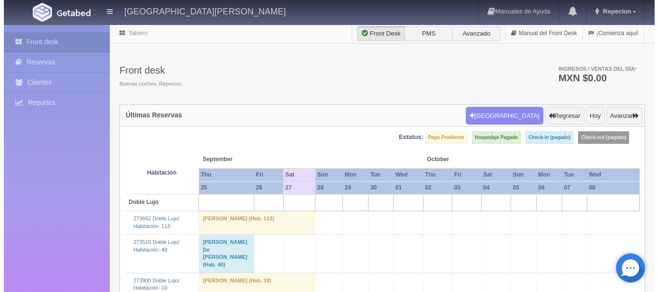
scroll to position [48, 0]
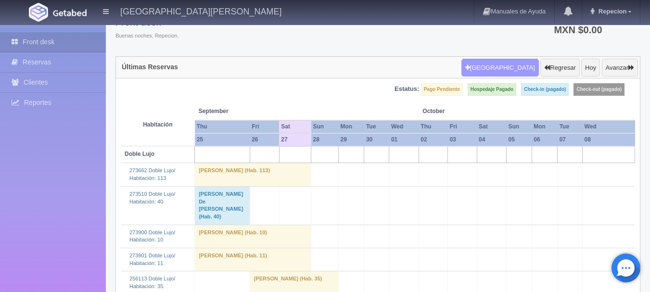
click at [516, 66] on button "Nueva Reserva" at bounding box center [501, 68] width 78 height 18
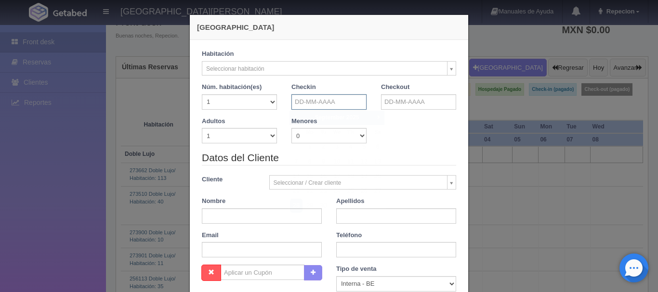
click at [342, 105] on input "text" at bounding box center [328, 101] width 75 height 15
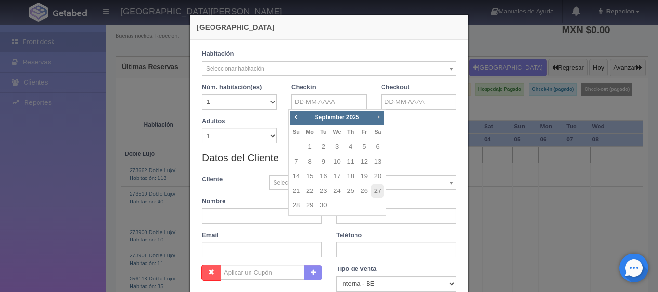
click at [378, 117] on span "Next" at bounding box center [378, 117] width 8 height 8
checkbox input "false"
click at [362, 161] on link "10" at bounding box center [364, 162] width 13 height 14
type input "[DATE]"
checkbox input "false"
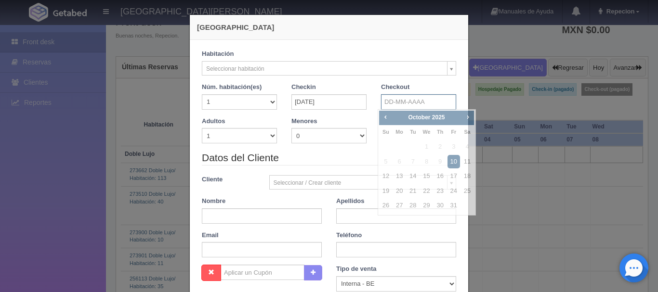
click at [421, 103] on input "text" at bounding box center [418, 101] width 75 height 15
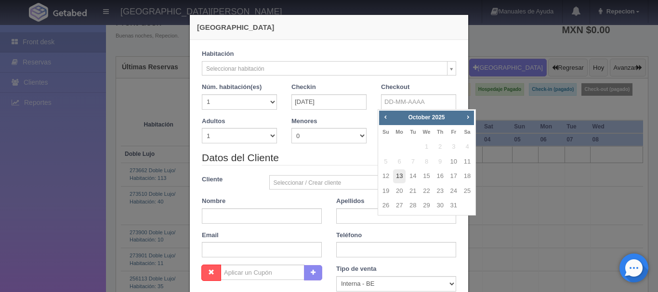
click at [397, 178] on link "13" at bounding box center [399, 176] width 13 height 14
type input "13-10-2025"
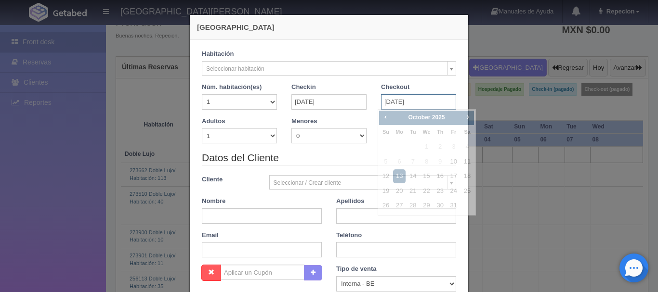
click at [414, 96] on input "13-10-2025" at bounding box center [418, 101] width 75 height 15
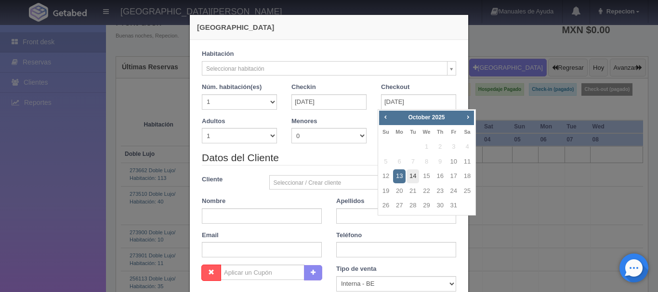
checkbox input "false"
click at [417, 176] on link "14" at bounding box center [412, 176] width 13 height 14
type input "[DATE]"
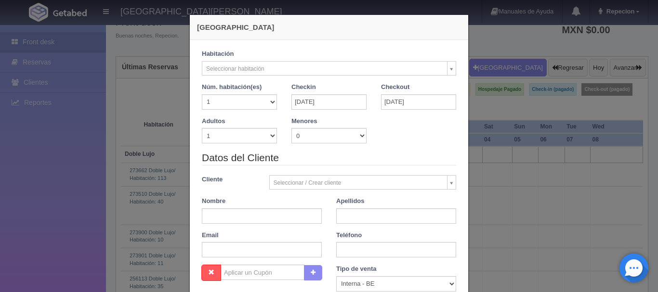
click at [454, 65] on div "Habitación Seleccionar habitación Doble Lujo Sencilla Lujo" at bounding box center [329, 63] width 269 height 26
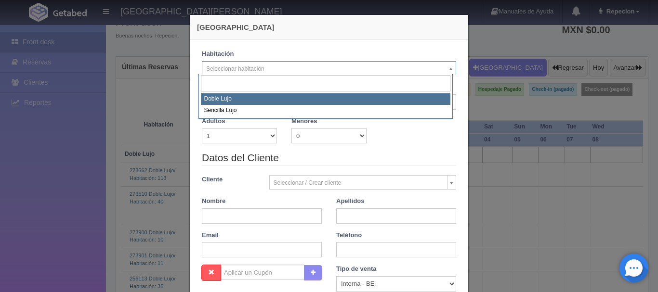
select select "577"
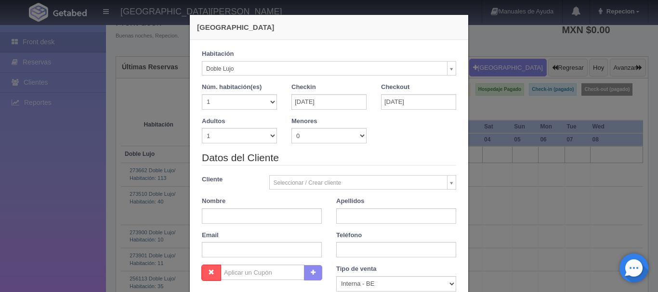
checkbox input "false"
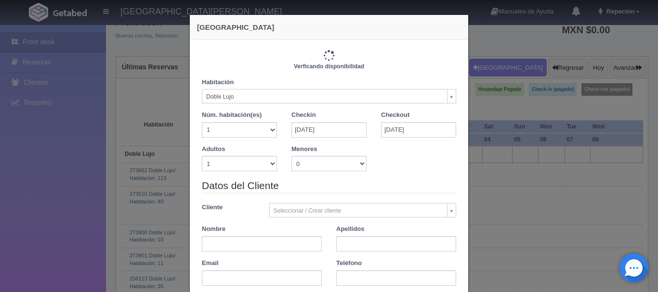
type input "4880.00"
checkbox input "false"
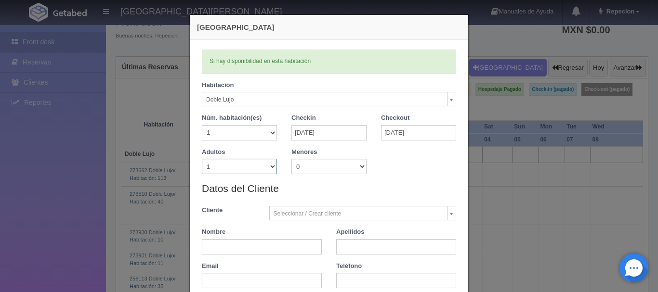
click at [260, 167] on select "1 2 3 4 5 6 7 8 9 10" at bounding box center [239, 166] width 75 height 15
select select "3"
click at [202, 159] on select "1 2 3 4 5 6 7 8 9 10" at bounding box center [239, 166] width 75 height 15
checkbox input "false"
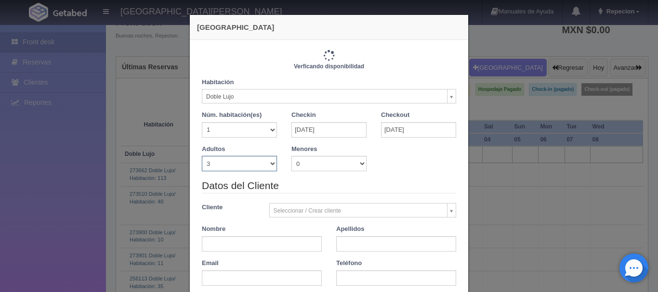
type input "5520.00"
checkbox input "false"
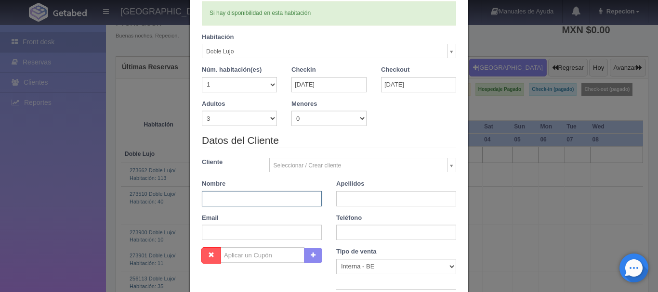
click at [228, 201] on input "text" at bounding box center [262, 198] width 120 height 15
type input "[PERSON_NAME]"
click at [345, 204] on input "text" at bounding box center [396, 198] width 120 height 15
type input "[PERSON_NAME]"
click at [339, 228] on input "text" at bounding box center [396, 232] width 120 height 15
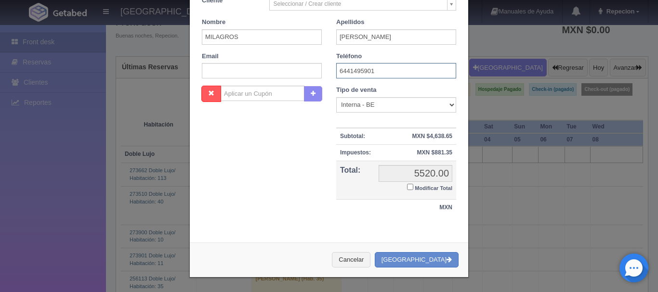
scroll to position [211, 0]
type input "6441495901"
click at [426, 255] on div "Cancelar Crear Reserva" at bounding box center [329, 260] width 278 height 35
click at [425, 260] on button "Crear Reserva" at bounding box center [417, 260] width 84 height 16
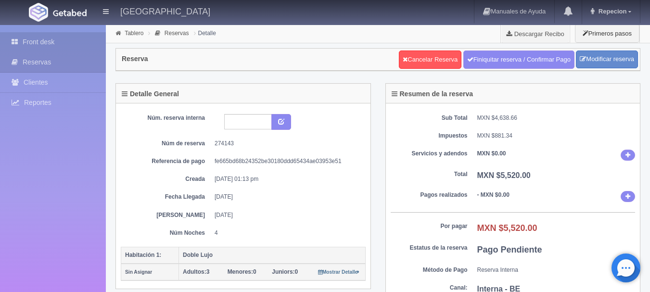
click at [61, 47] on link "Front desk" at bounding box center [53, 42] width 106 height 20
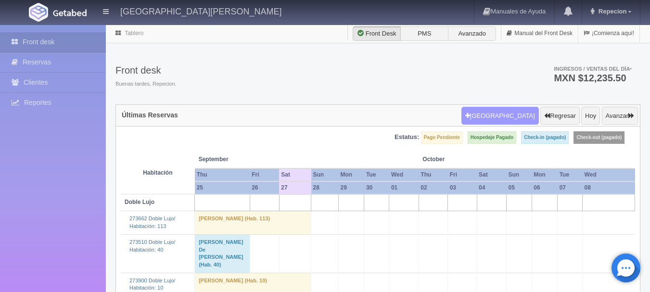
click at [507, 114] on button "Nueva Reserva" at bounding box center [501, 116] width 78 height 18
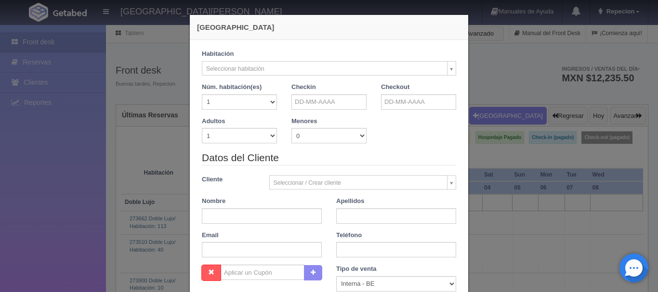
checkbox input "false"
click at [334, 104] on input "text" at bounding box center [328, 101] width 75 height 15
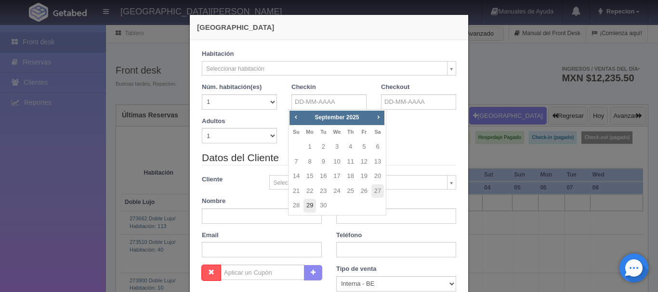
click at [305, 208] on link "29" at bounding box center [309, 206] width 13 height 14
type input "29-09-2025"
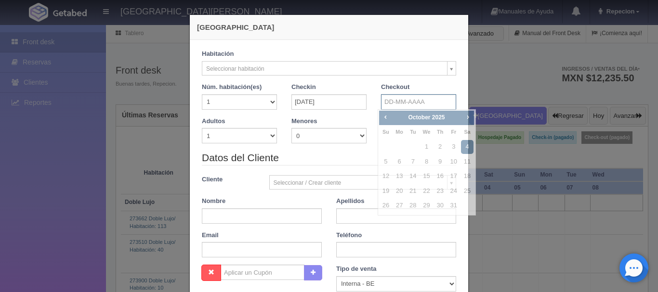
click at [394, 104] on input "text" at bounding box center [418, 101] width 75 height 15
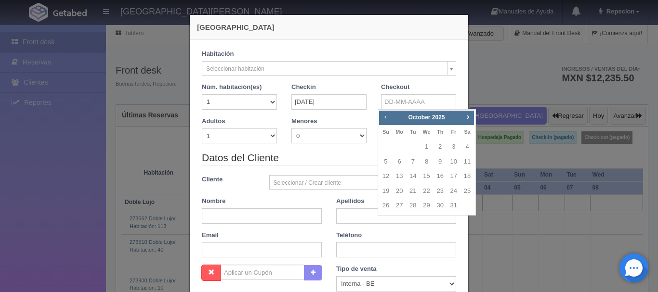
click at [387, 115] on span "Prev" at bounding box center [385, 117] width 8 height 8
checkbox input "false"
click at [410, 207] on link "30" at bounding box center [412, 206] width 13 height 14
type input "30-09-2025"
checkbox input "false"
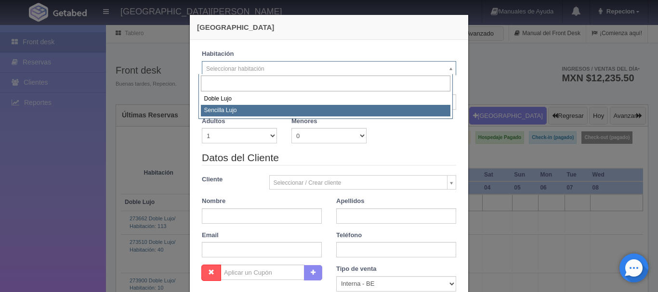
select select "576"
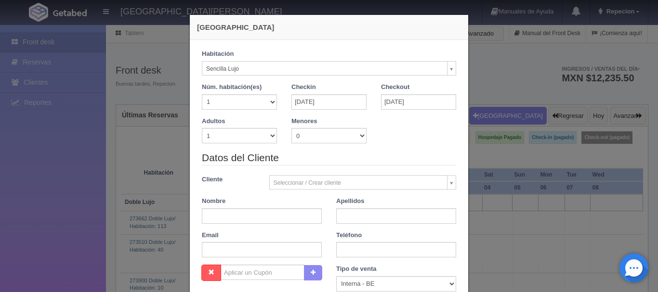
checkbox input "false"
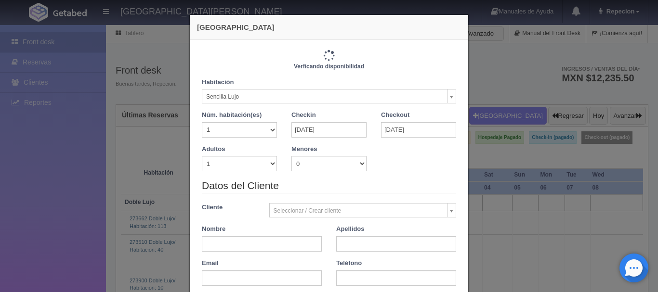
type input "1150.00"
checkbox input "false"
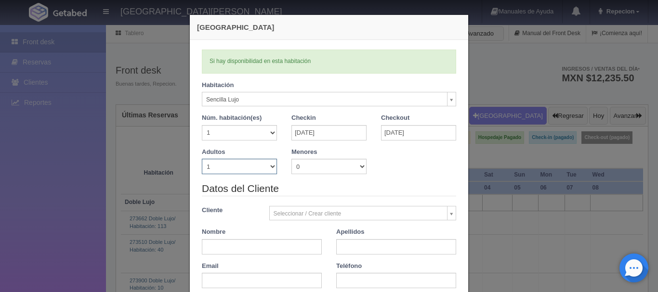
click at [267, 167] on select "1 2 3 4 5 6 7 8 9 10" at bounding box center [239, 166] width 75 height 15
select select "2"
click at [202, 159] on select "1 2 3 4 5 6 7 8 9 10" at bounding box center [239, 166] width 75 height 15
checkbox input "false"
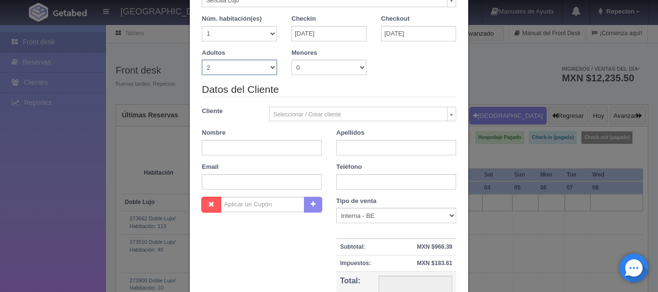
type input "1150.00"
checkbox input "false"
click at [219, 148] on input "text" at bounding box center [262, 148] width 120 height 15
type input "ANGEL"
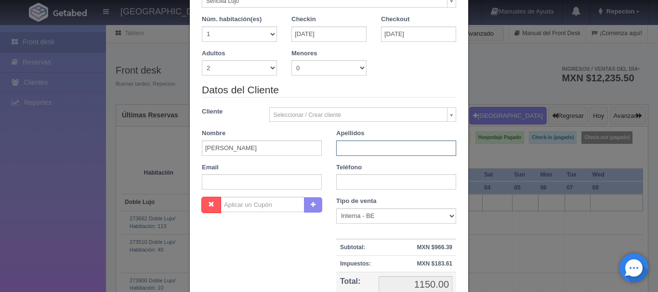
click at [362, 143] on input "text" at bounding box center [396, 148] width 120 height 15
type input "CHIMAL"
click at [342, 182] on input "text" at bounding box center [396, 181] width 120 height 15
type input "4"
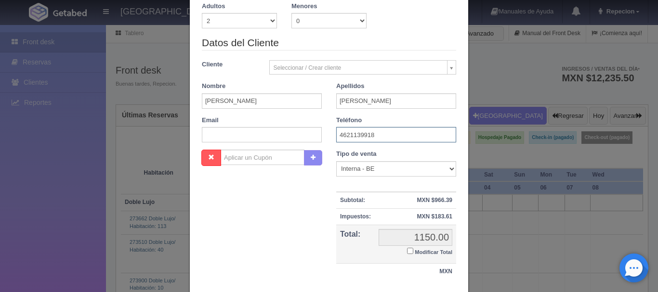
scroll to position [211, 0]
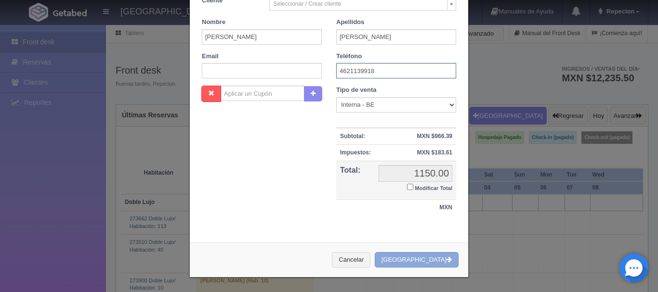
type input "4621139918"
click at [426, 262] on button "Crear Reserva" at bounding box center [417, 260] width 84 height 16
